Goal: Task Accomplishment & Management: Manage account settings

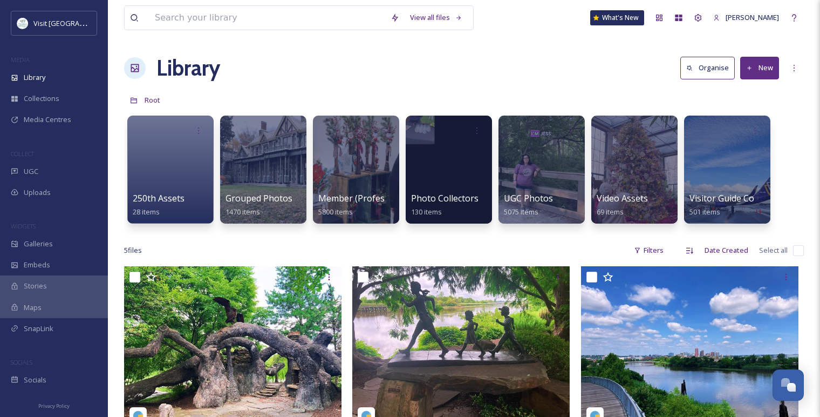
scroll to position [783, 0]
click at [338, 161] on div at bounding box center [356, 169] width 88 height 110
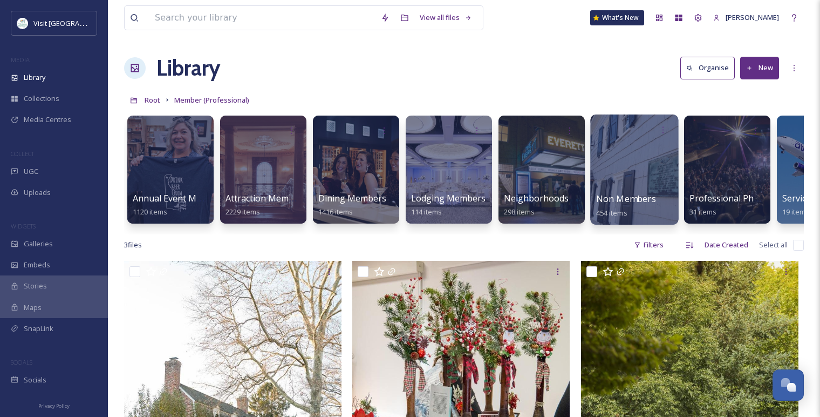
click at [628, 160] on div at bounding box center [634, 169] width 88 height 110
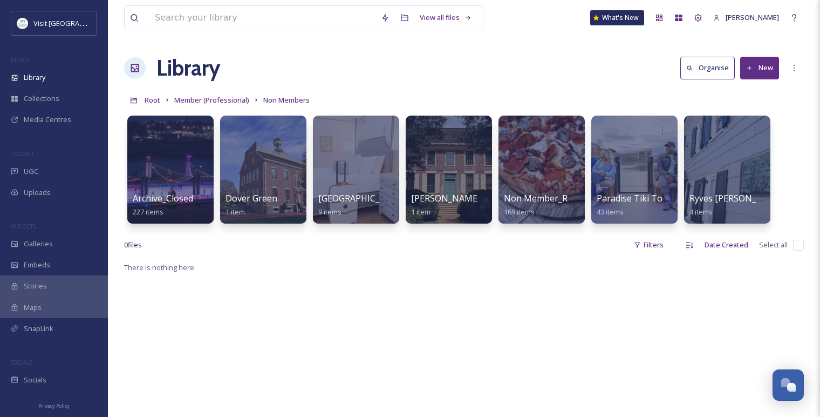
click at [761, 78] on button "New" at bounding box center [759, 68] width 39 height 22
click at [753, 134] on span "Folder" at bounding box center [747, 135] width 21 height 10
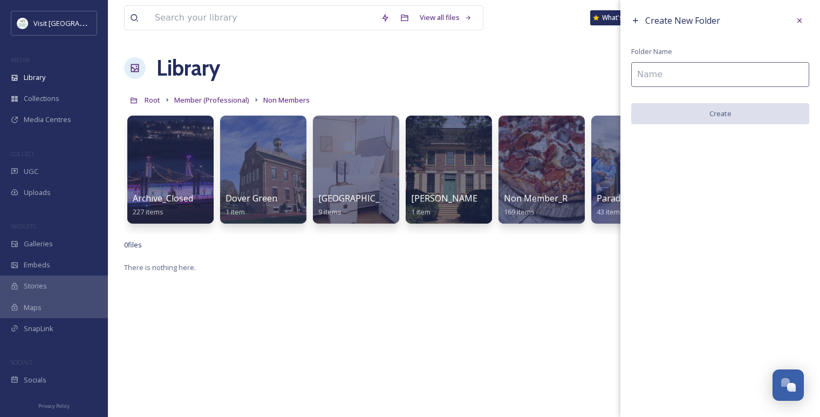
click at [716, 72] on input at bounding box center [720, 74] width 178 height 25
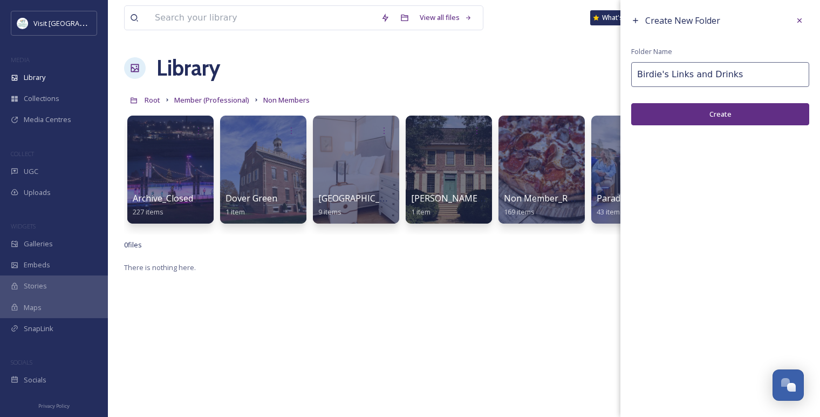
type input "Birdie's Links and Drinks"
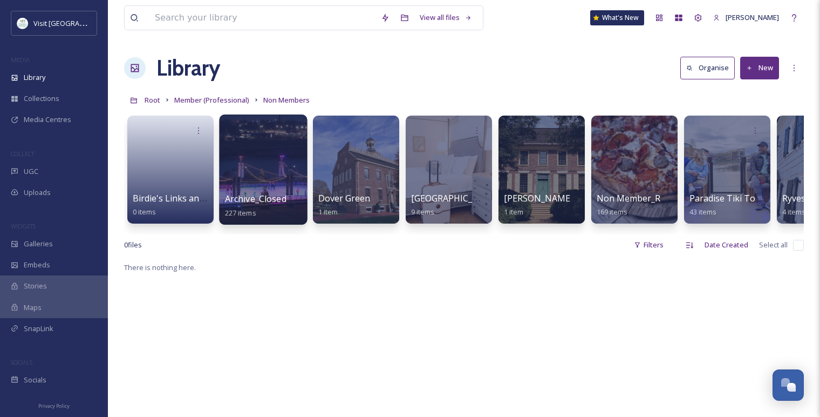
click at [262, 199] on span "Archive_Closed Businesses" at bounding box center [280, 199] width 111 height 12
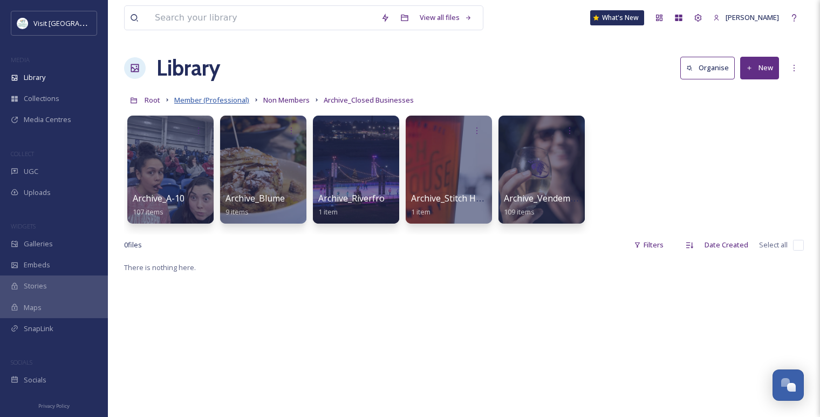
click at [220, 101] on span "Member (Professional)" at bounding box center [211, 100] width 75 height 10
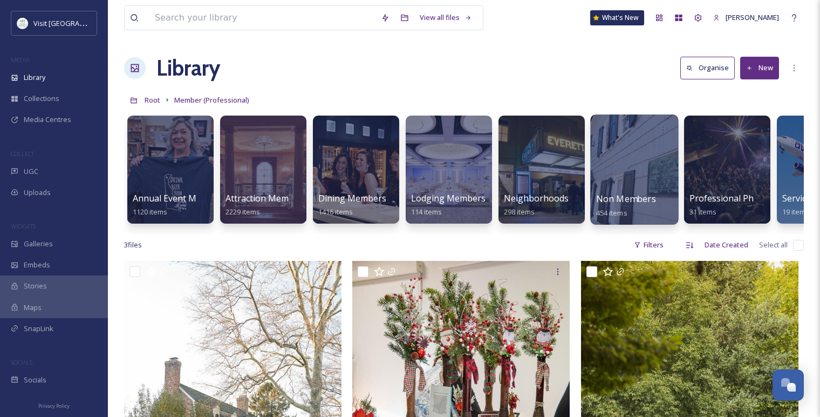
click at [640, 199] on span "Non Members" at bounding box center [626, 199] width 60 height 12
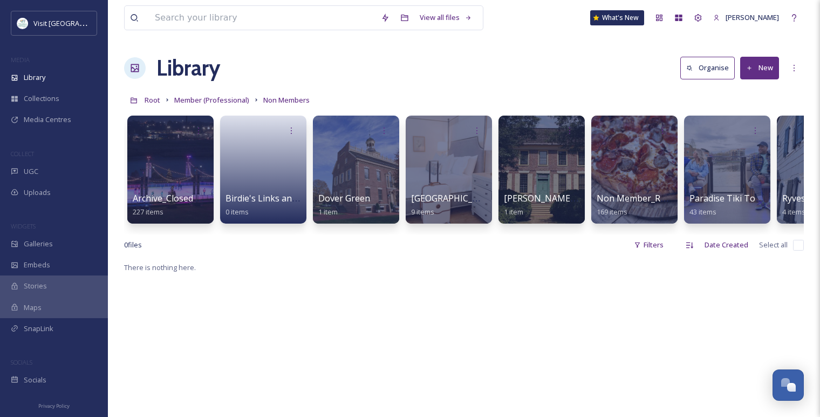
click at [608, 233] on div "Archive_Closed Businesses 227 items Birdie's Links and Drinks 0 items Dover Gre…" at bounding box center [464, 172] width 680 height 124
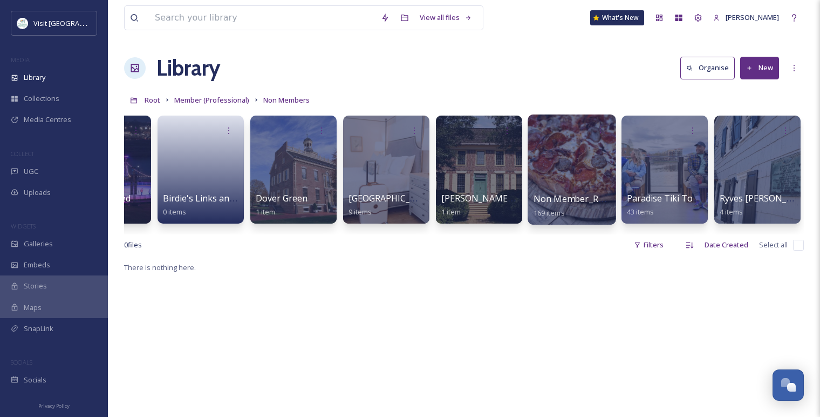
click at [588, 161] on div at bounding box center [572, 169] width 88 height 110
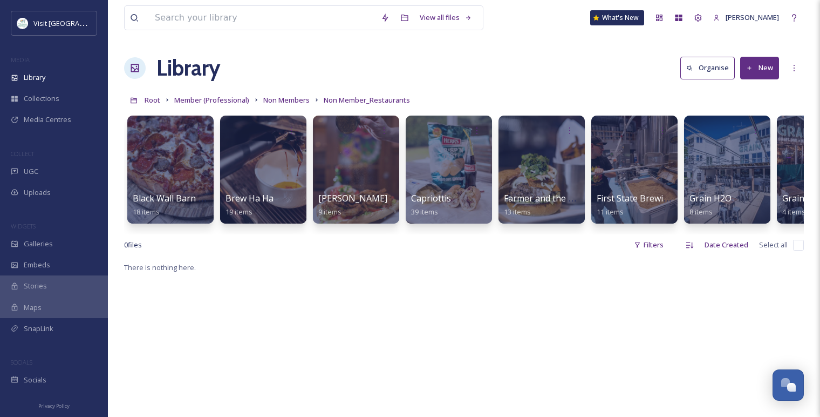
click at [285, 93] on link "Non Members" at bounding box center [286, 99] width 46 height 13
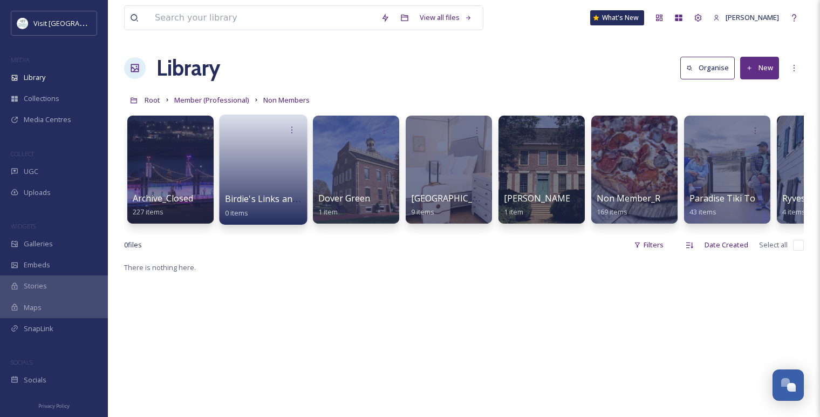
click at [230, 151] on link at bounding box center [263, 166] width 77 height 52
